Goal: Transaction & Acquisition: Obtain resource

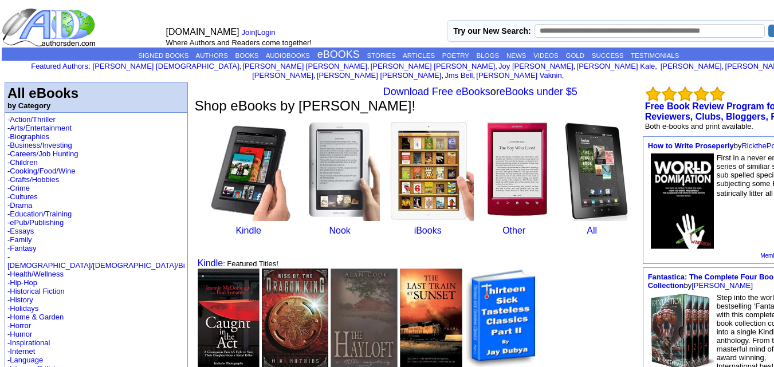
click at [206, 166] on img at bounding box center [252, 171] width 92 height 100
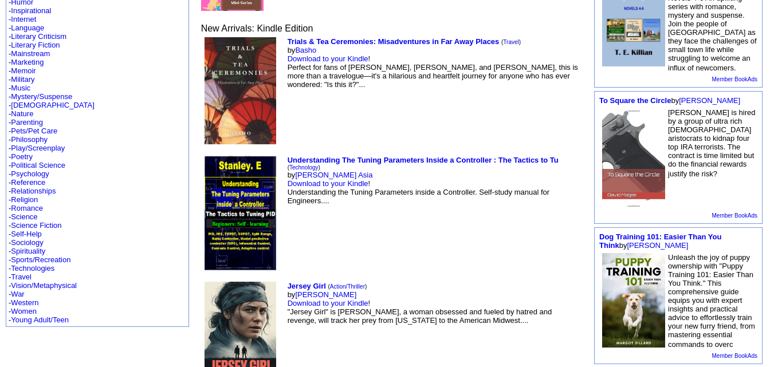
scroll to position [325, 0]
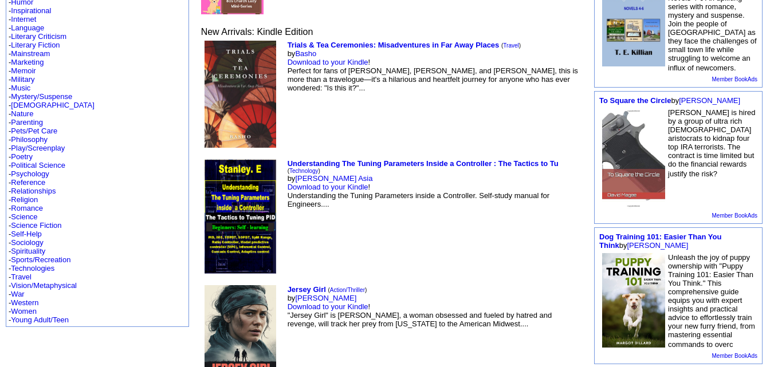
click at [205, 285] on img at bounding box center [241, 342] width 72 height 115
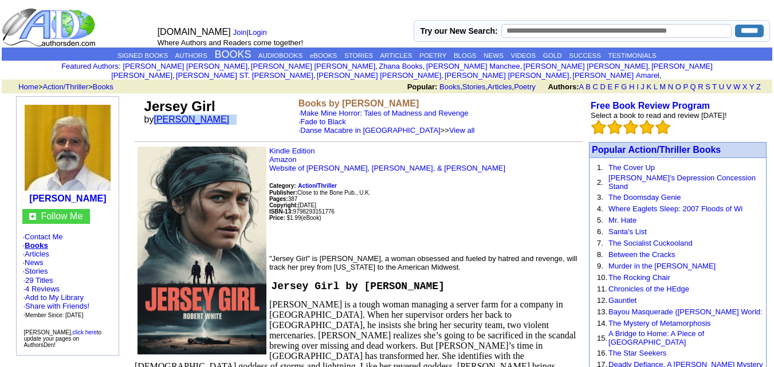
drag, startPoint x: 222, startPoint y: 109, endPoint x: 157, endPoint y: 113, distance: 64.9
click at [157, 113] on td "Jersey Girl by Robb T White" at bounding box center [219, 116] width 154 height 41
copy font "[PERSON_NAME]"
click at [74, 330] on link "click here" at bounding box center [84, 333] width 24 height 6
drag, startPoint x: 214, startPoint y: 111, endPoint x: 158, endPoint y: 115, distance: 56.3
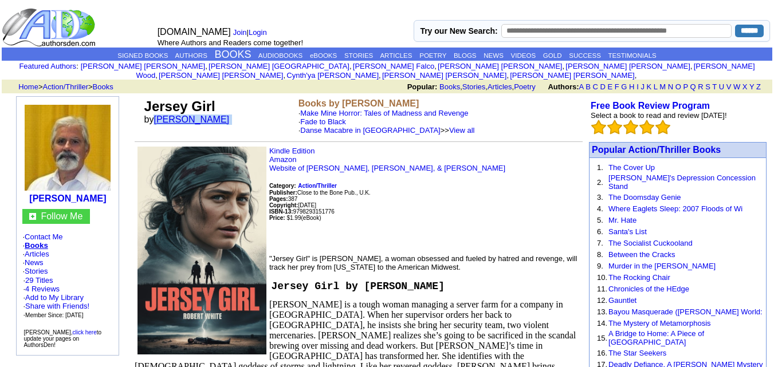
click at [158, 115] on font "by [PERSON_NAME]" at bounding box center [190, 120] width 93 height 10
